Goal: Task Accomplishment & Management: Manage account settings

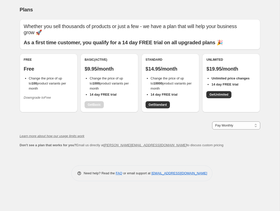
click at [27, 85] on ul "Change the price of up to 100 product variants per month" at bounding box center [49, 83] width 50 height 15
click at [35, 95] on button "Downgrade to Free" at bounding box center [37, 98] width 33 height 8
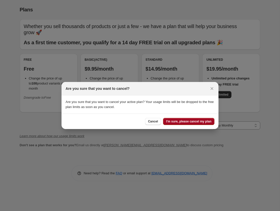
click at [183, 123] on span "I'm sure, please cancel my plan" at bounding box center [188, 121] width 45 height 4
